Goal: Task Accomplishment & Management: Use online tool/utility

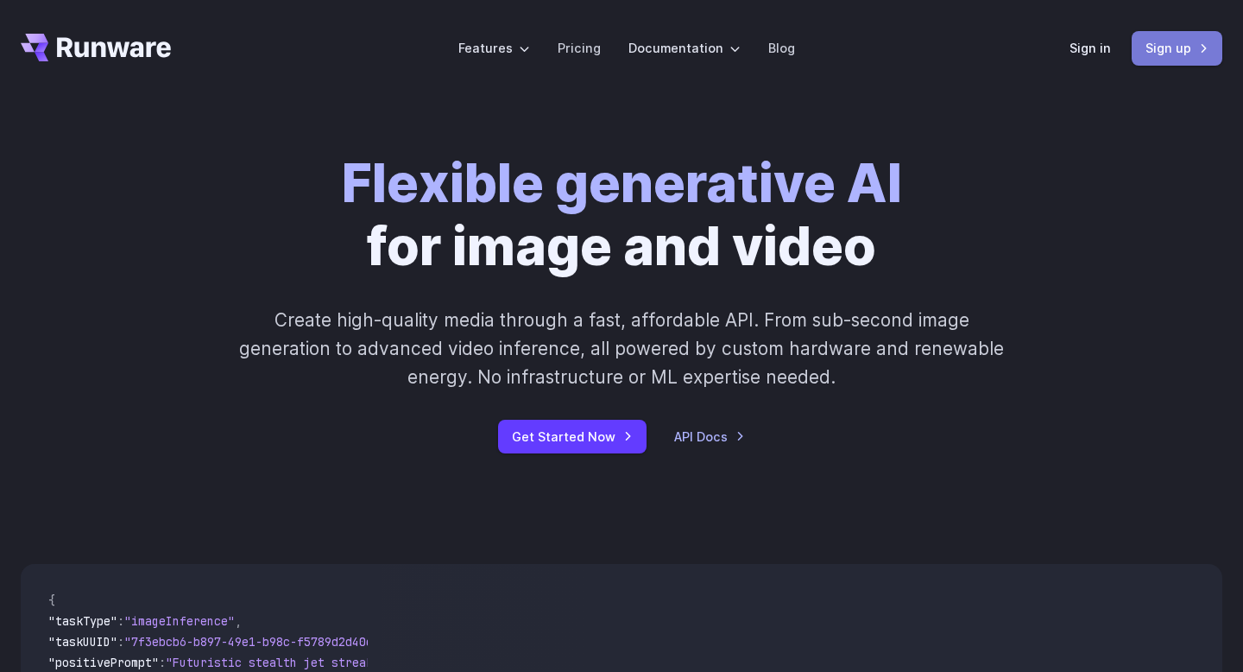
click at [1152, 41] on link "Sign up" at bounding box center [1177, 48] width 91 height 34
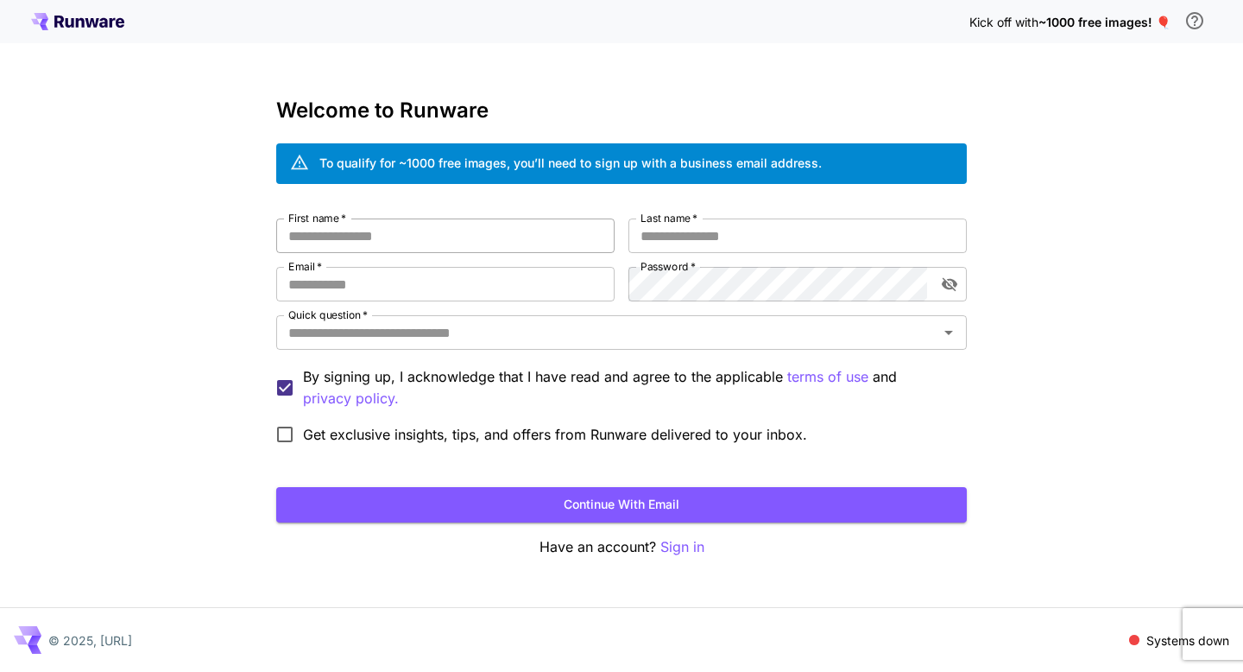
click at [495, 241] on input "First name   *" at bounding box center [445, 235] width 338 height 35
type input "*"
type input "******"
click at [664, 238] on input "Last name   *" at bounding box center [797, 235] width 338 height 35
type input "*********"
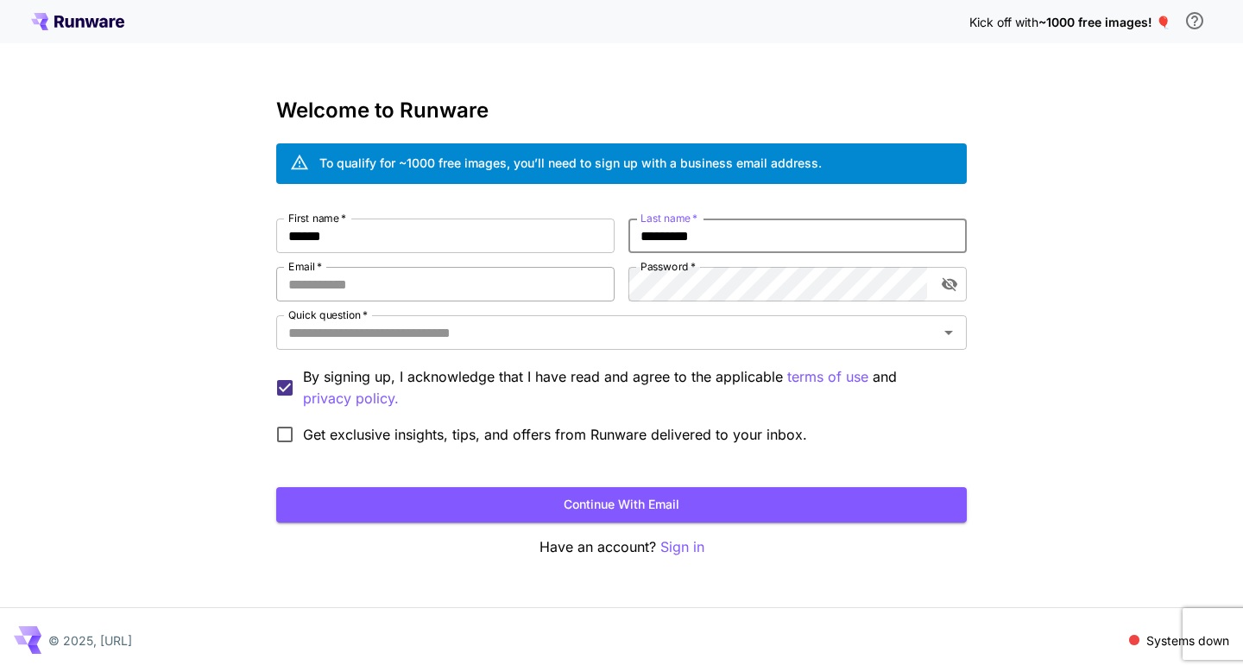
click at [503, 276] on input "Email   *" at bounding box center [445, 284] width 338 height 35
type input "**********"
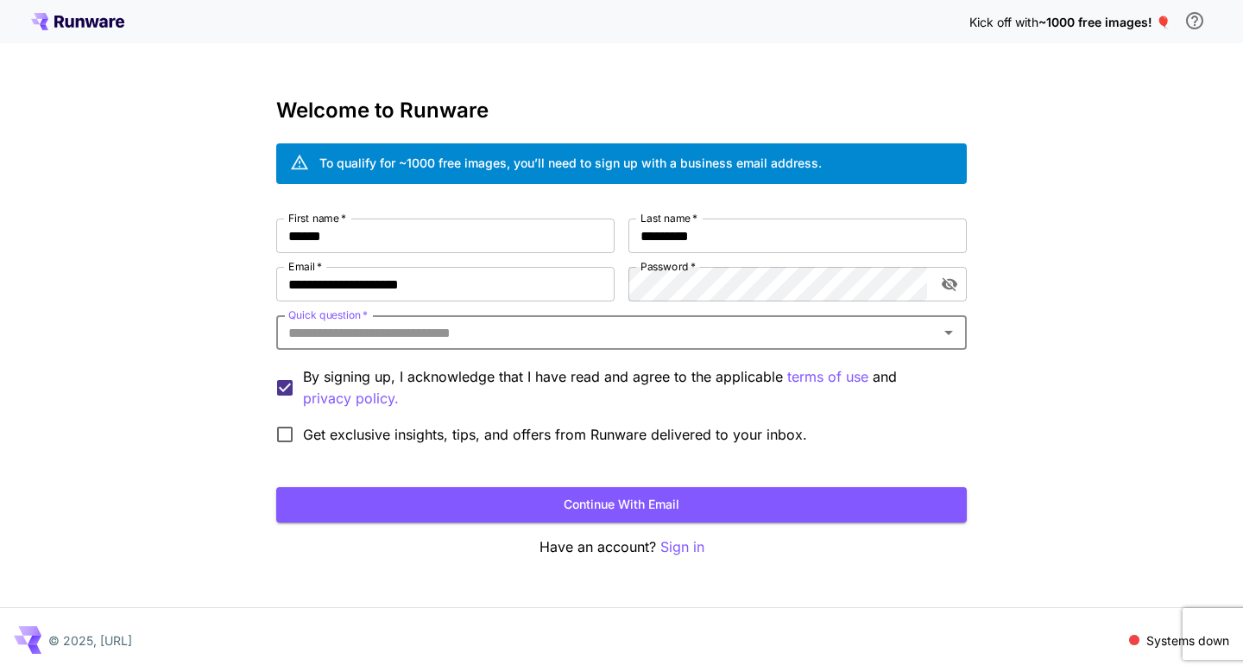
click at [590, 347] on div "Quick question   *" at bounding box center [621, 332] width 691 height 35
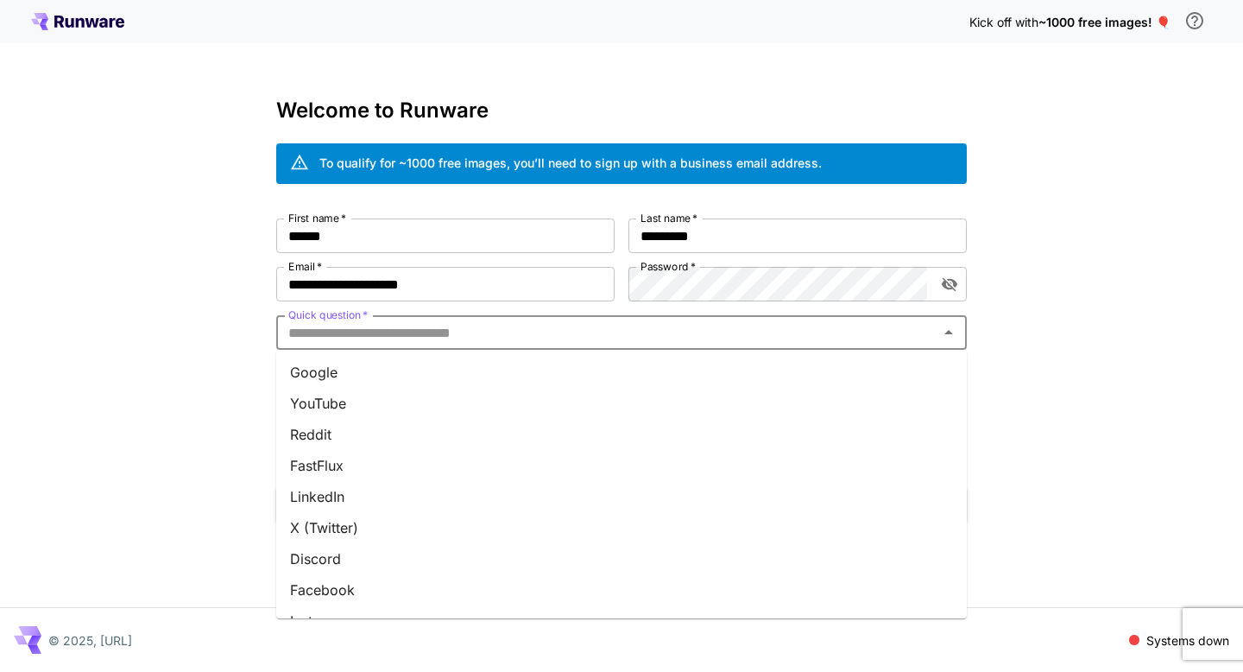
click at [562, 363] on li "Google" at bounding box center [621, 371] width 691 height 31
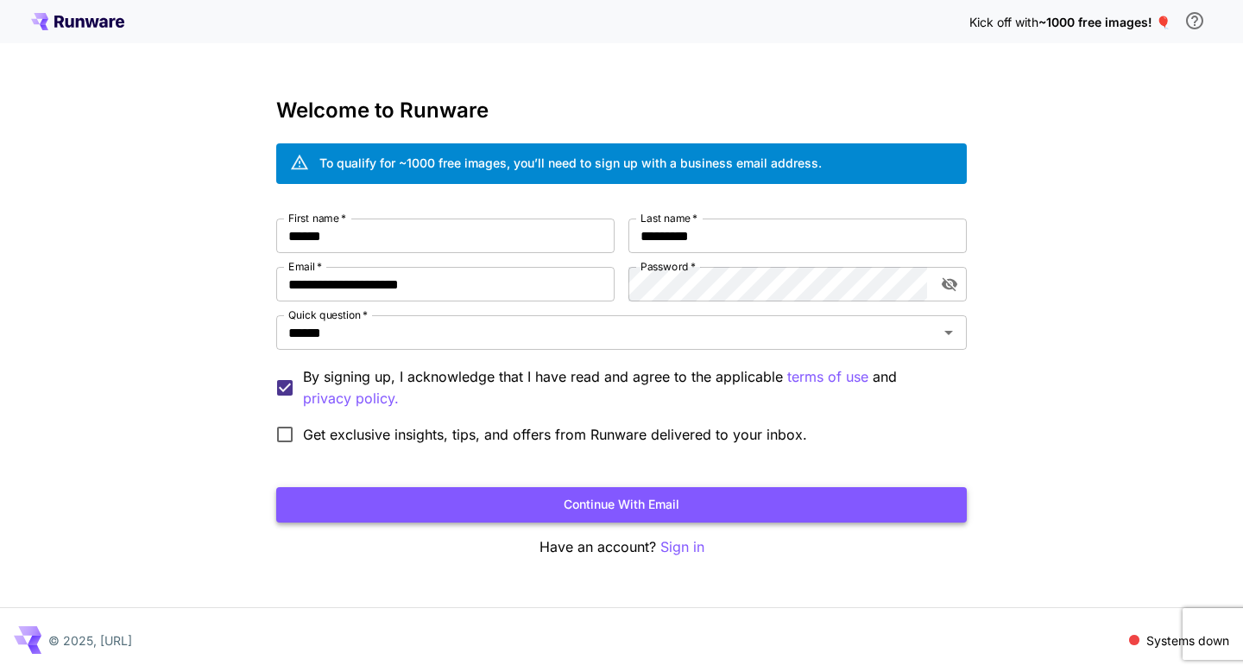
click at [426, 506] on button "Continue with email" at bounding box center [621, 504] width 691 height 35
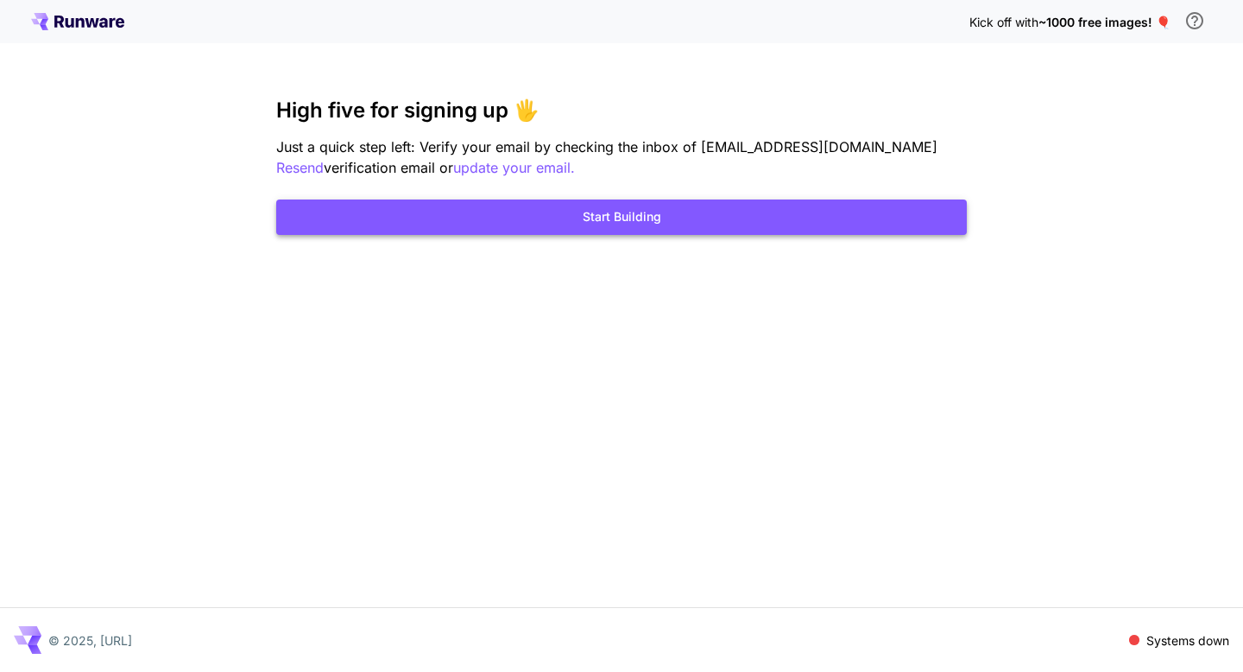
click at [703, 224] on button "Start Building" at bounding box center [621, 216] width 691 height 35
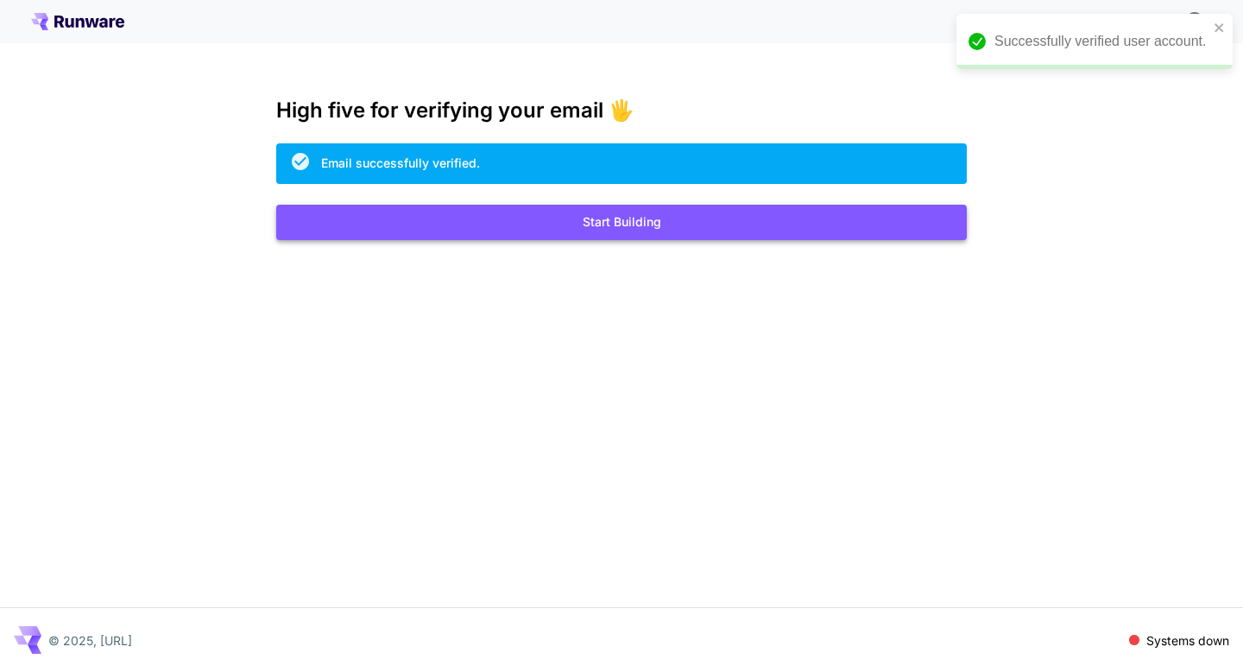
click at [735, 235] on button "Start Building" at bounding box center [621, 222] width 691 height 35
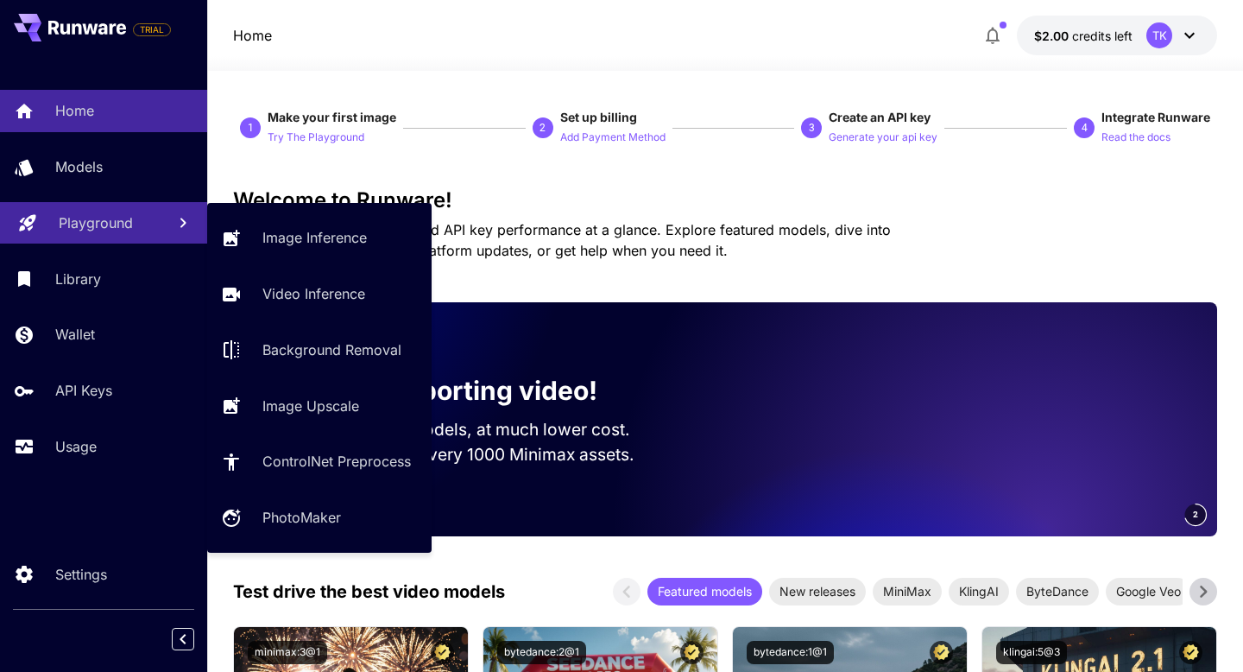
click at [144, 212] on link "Playground" at bounding box center [103, 223] width 207 height 42
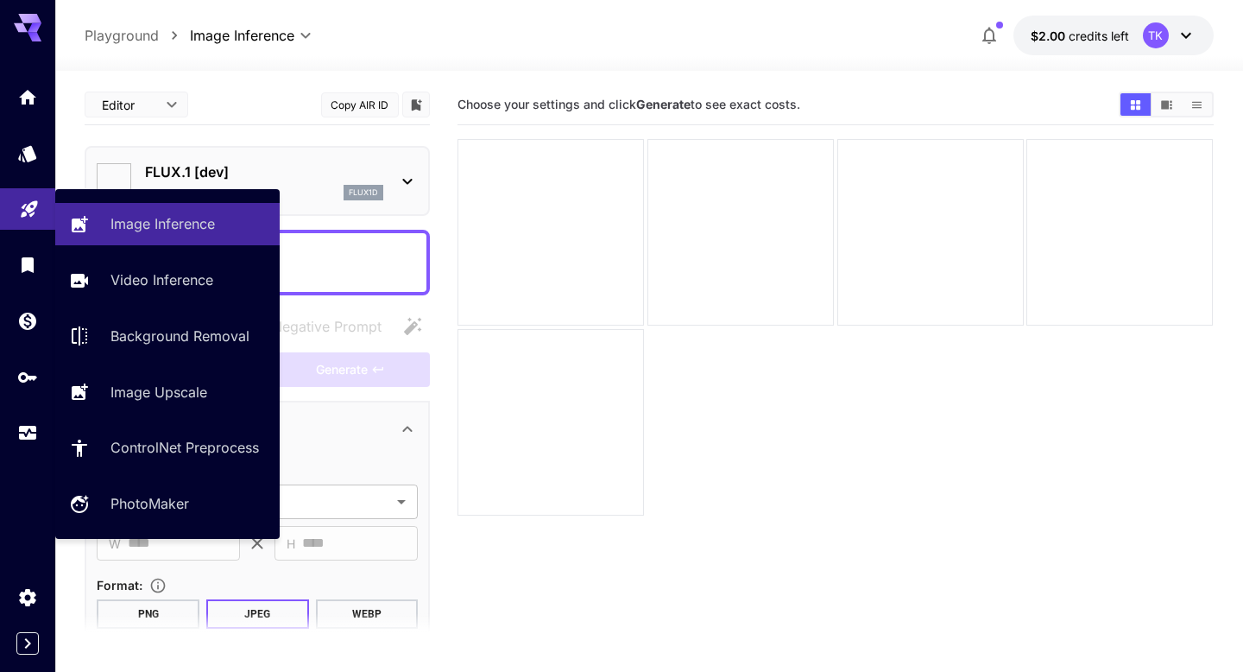
type input "**********"
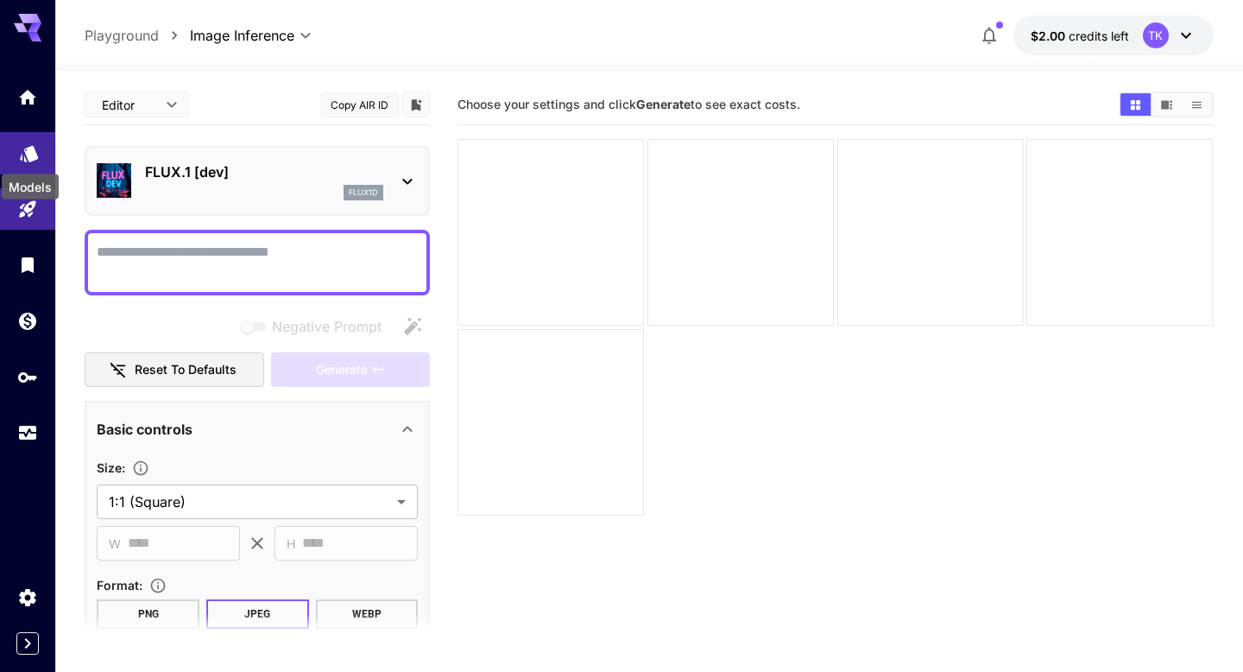
click at [32, 155] on icon "Models" at bounding box center [29, 148] width 18 height 16
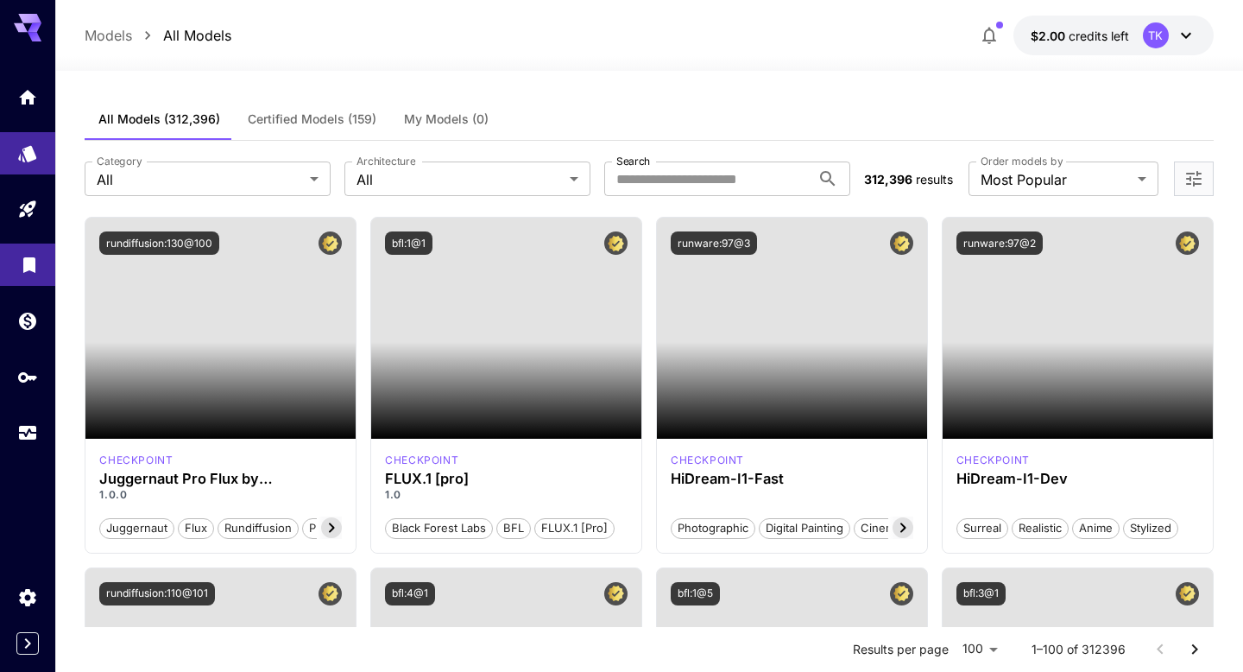
click at [41, 273] on link at bounding box center [27, 264] width 55 height 42
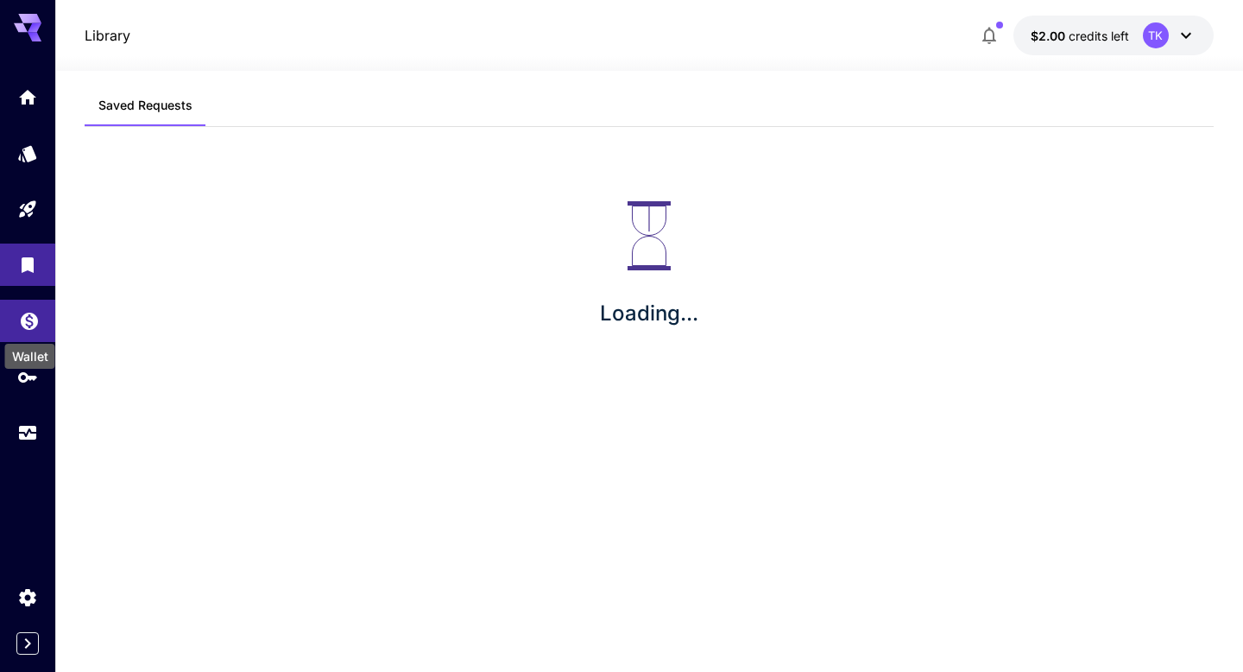
click at [38, 309] on icon "Wallet" at bounding box center [29, 316] width 21 height 21
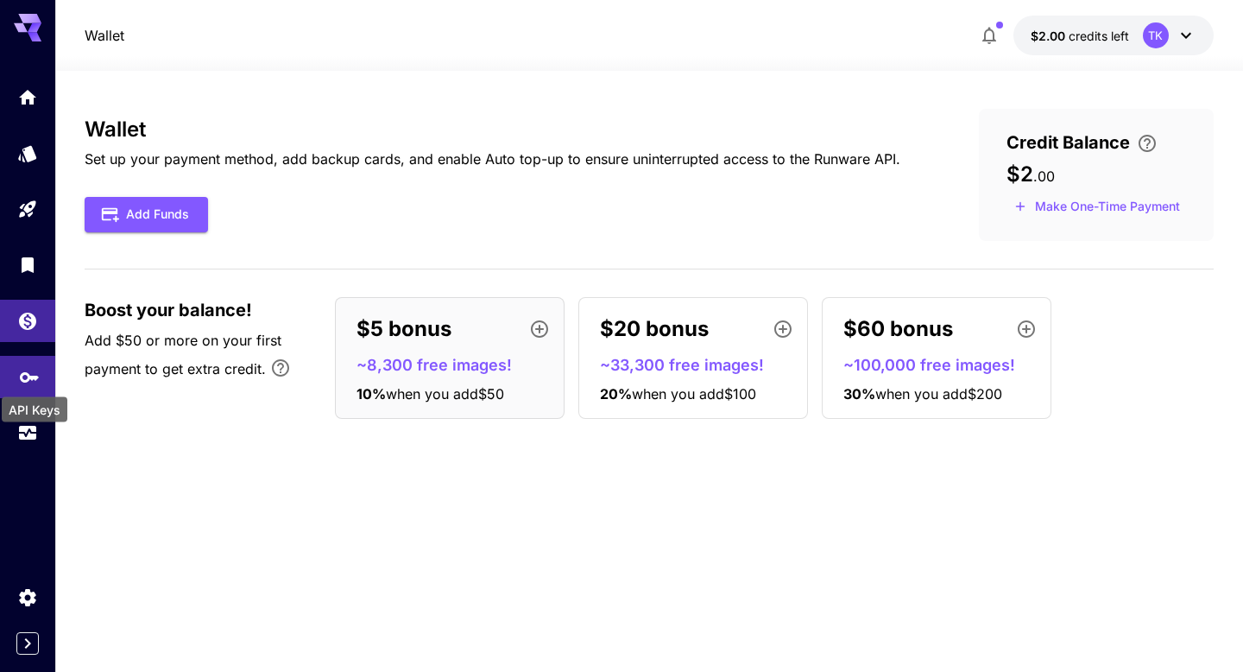
click at [28, 382] on icon "API Keys" at bounding box center [29, 371] width 21 height 21
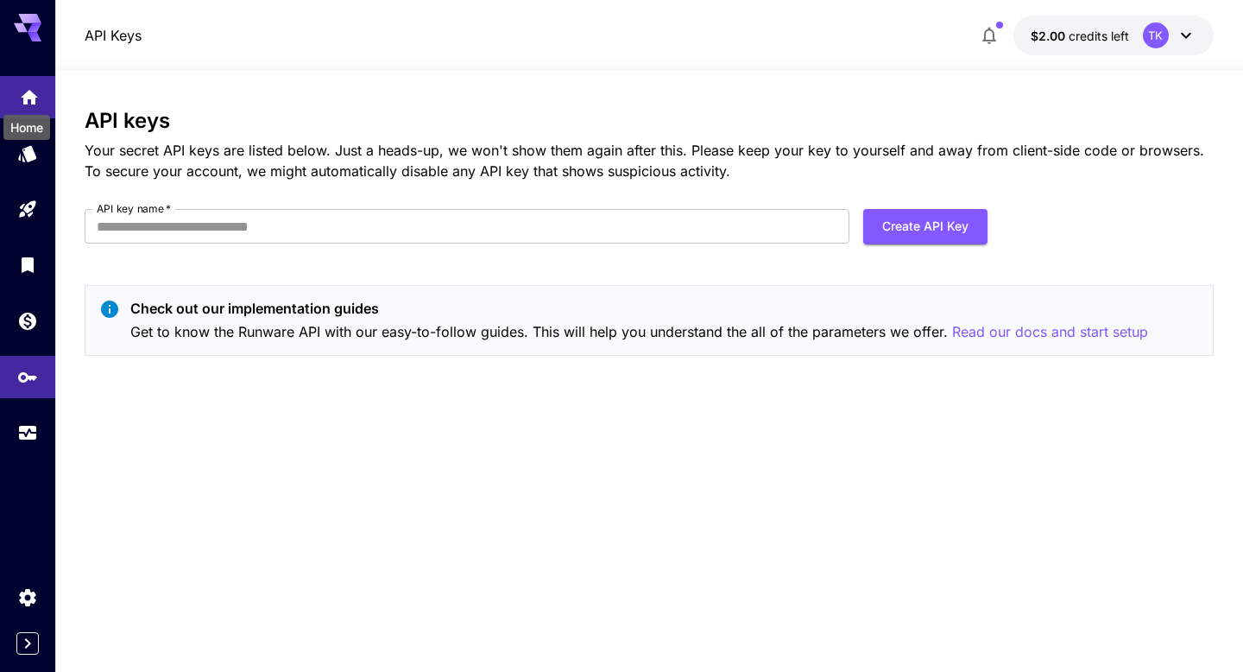
click at [24, 94] on icon "Home" at bounding box center [29, 92] width 17 height 15
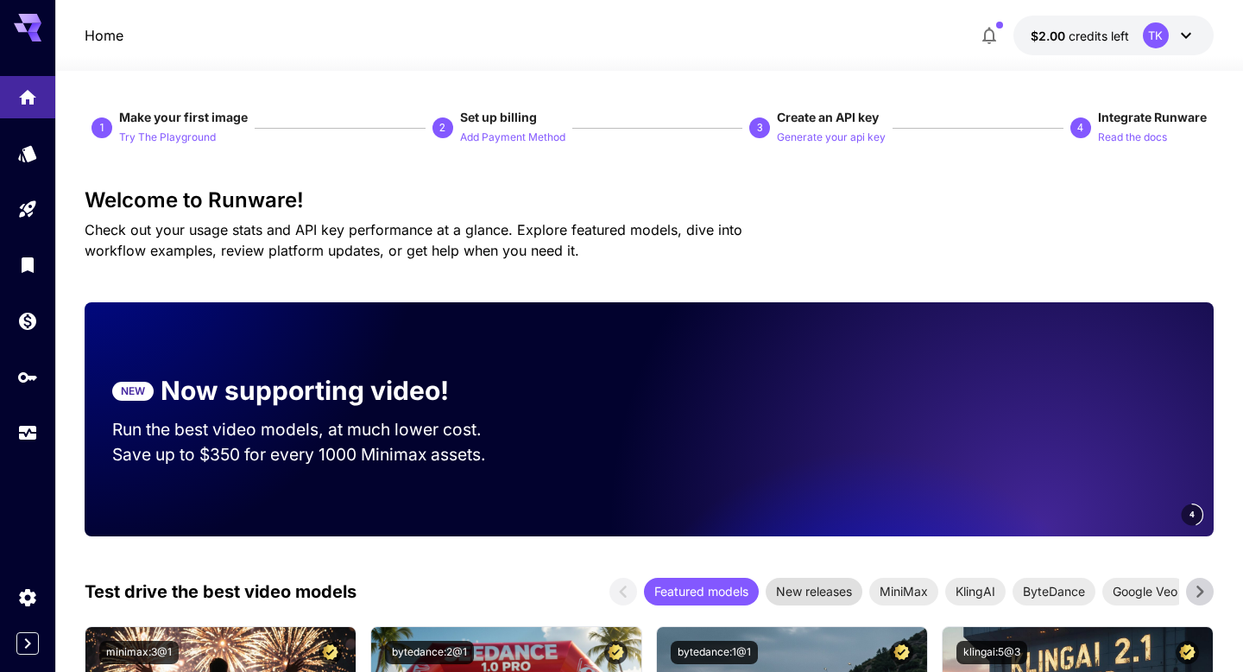
click at [817, 593] on span "New releases" at bounding box center [814, 591] width 97 height 18
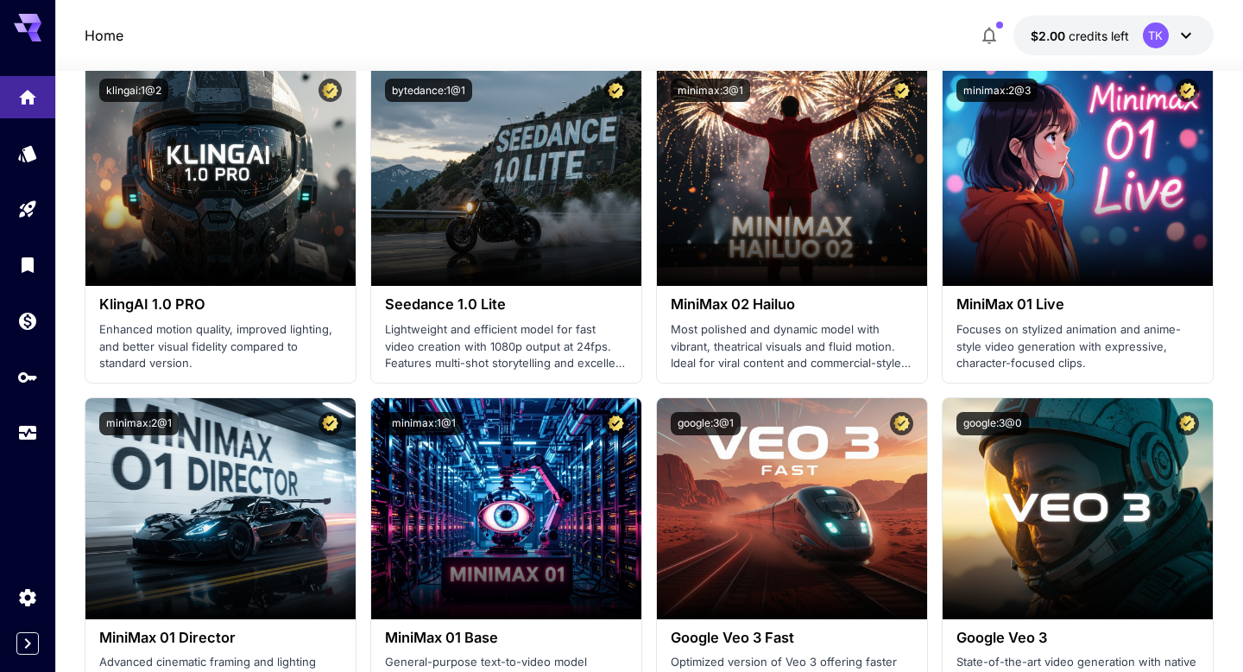
scroll to position [1639, 0]
